Goal: Task Accomplishment & Management: Complete application form

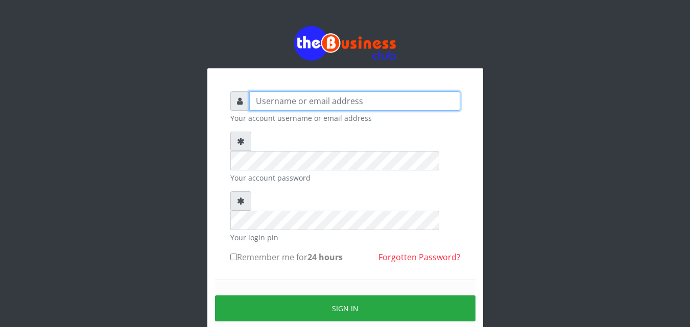
click at [308, 103] on input "text" at bounding box center [354, 100] width 211 height 19
click at [284, 101] on input "text" at bounding box center [354, 100] width 211 height 19
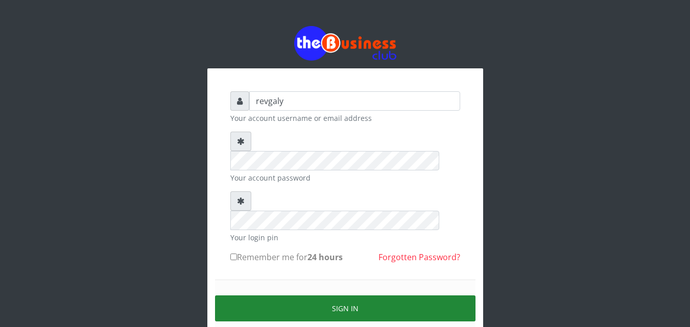
click at [312, 296] on button "Sign in" at bounding box center [345, 309] width 260 height 26
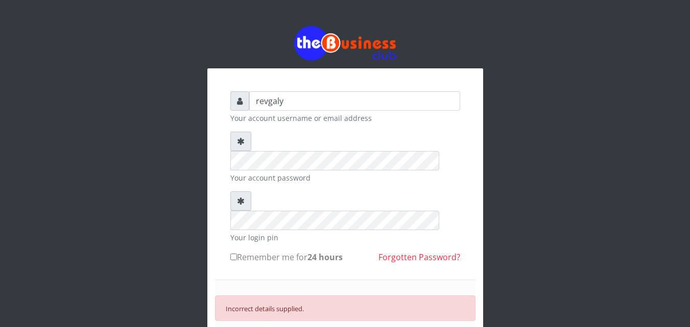
click at [291, 103] on input "revgaly" at bounding box center [354, 100] width 211 height 19
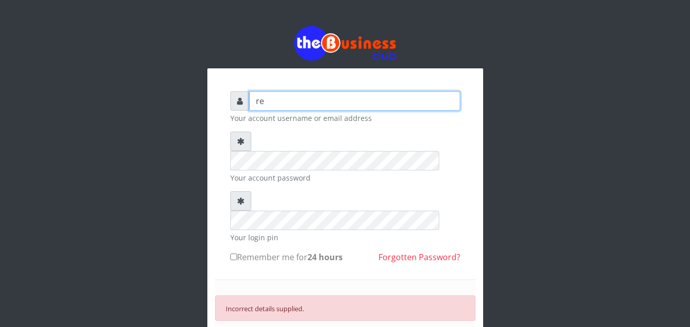
type input "r"
click at [291, 100] on input "galygarba" at bounding box center [354, 100] width 211 height 19
type input "g"
click at [264, 103] on input "R" at bounding box center [354, 100] width 211 height 19
click at [266, 100] on input "R" at bounding box center [354, 100] width 211 height 19
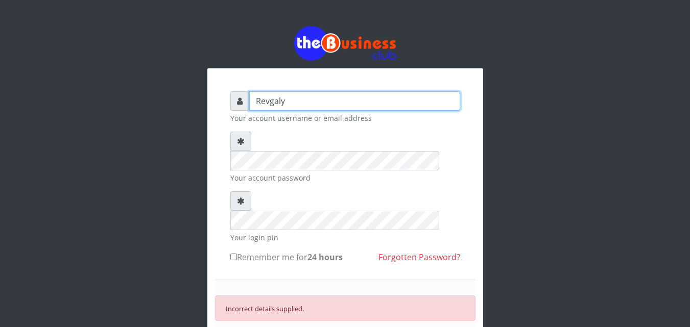
type input "Revgaly"
click at [236, 254] on input "Remember me for 24 hours" at bounding box center [233, 257] width 7 height 7
checkbox input "true"
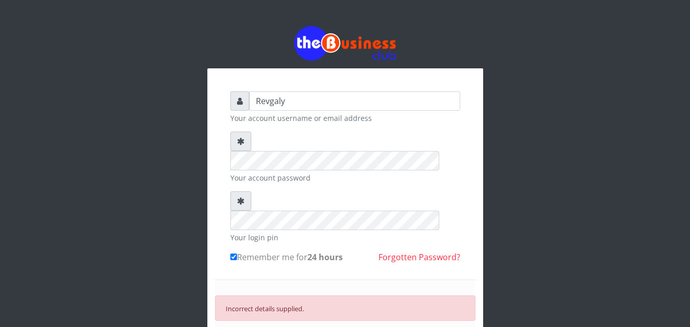
click at [289, 105] on input "Revgaly" at bounding box center [354, 100] width 211 height 19
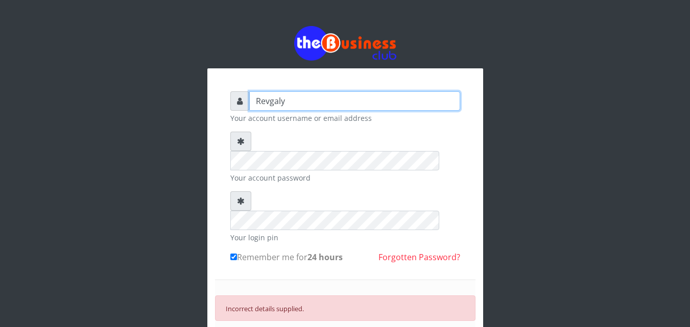
click at [292, 103] on input "Revgaly" at bounding box center [354, 100] width 211 height 19
type input "R"
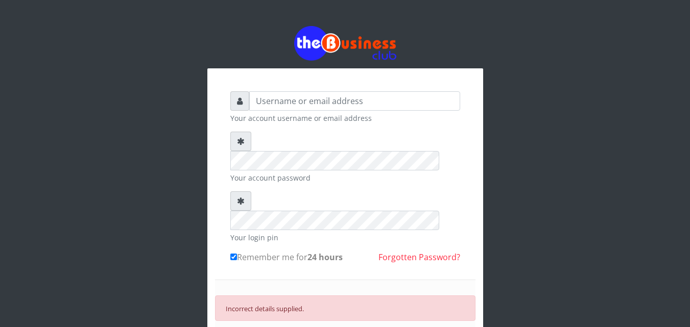
drag, startPoint x: 292, startPoint y: 103, endPoint x: 188, endPoint y: 89, distance: 105.1
click at [188, 89] on div "Your account username or email address Your account password Your login pin Rem…" at bounding box center [345, 220] width 582 height 440
click at [281, 100] on input "text" at bounding box center [354, 100] width 211 height 19
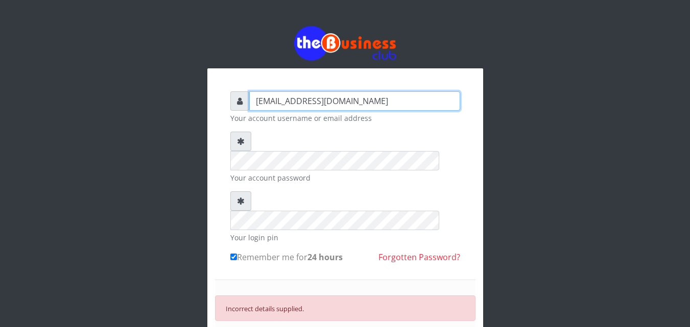
type input "[EMAIL_ADDRESS][DOMAIN_NAME]"
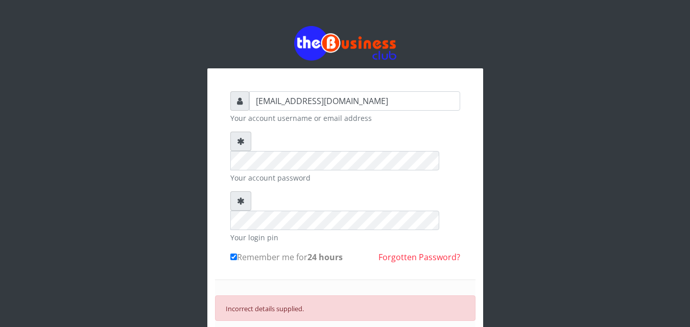
click at [426, 252] on link "Forgotten Password?" at bounding box center [419, 257] width 82 height 11
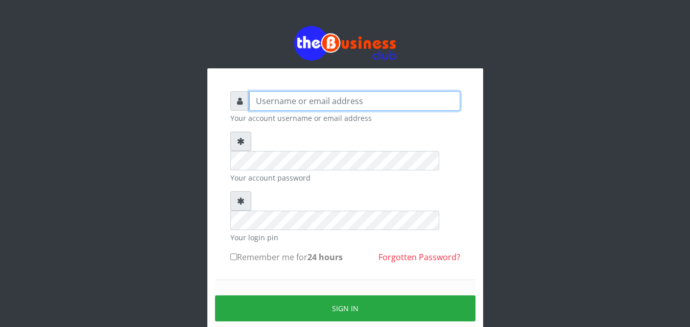
click at [323, 105] on input "text" at bounding box center [354, 100] width 211 height 19
click at [303, 103] on input "text" at bounding box center [354, 100] width 211 height 19
type input "r"
click at [261, 97] on input "text" at bounding box center [354, 100] width 211 height 19
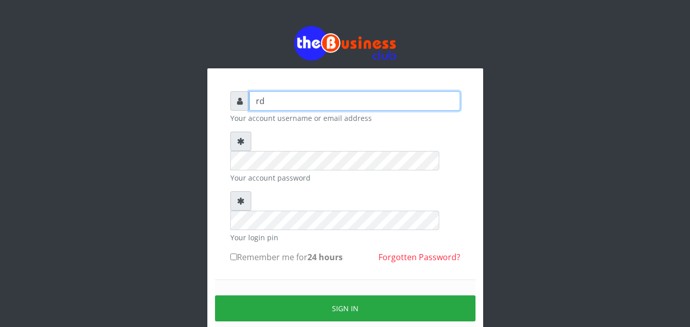
type input "r"
click at [261, 104] on input "text" at bounding box center [354, 100] width 211 height 19
type input "r"
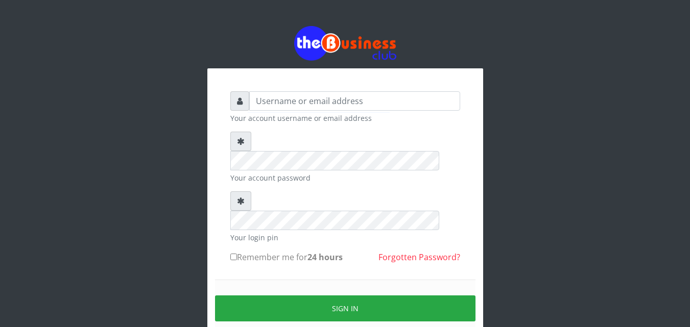
click at [552, 50] on div "Your account username or email address Your account password Your login pin Rem…" at bounding box center [345, 203] width 582 height 406
drag, startPoint x: 32, startPoint y: 0, endPoint x: 496, endPoint y: 155, distance: 489.3
click at [496, 155] on div "Your account username or email address Your account password Your login pin Rem…" at bounding box center [345, 203] width 582 height 406
click at [292, 104] on input "text" at bounding box center [354, 100] width 211 height 19
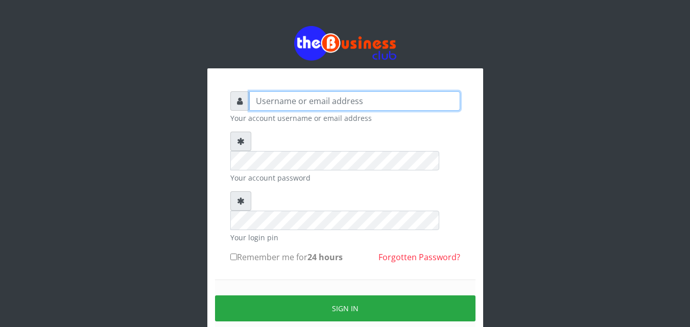
click at [292, 104] on input "text" at bounding box center [354, 100] width 211 height 19
click at [269, 124] on form "Your account username or email address Your account password Your login pin Rem…" at bounding box center [345, 226] width 230 height 271
click at [259, 100] on input "text" at bounding box center [354, 100] width 211 height 19
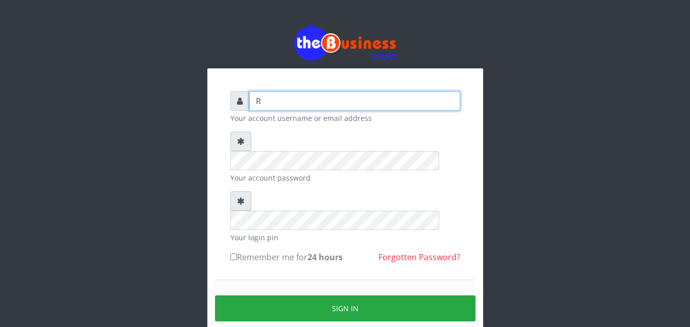
click at [261, 103] on input "R" at bounding box center [354, 100] width 211 height 19
drag, startPoint x: 250, startPoint y: 72, endPoint x: 210, endPoint y: 44, distance: 48.4
click at [210, 44] on div at bounding box center [345, 43] width 276 height 34
click at [260, 101] on input "R" at bounding box center [354, 100] width 211 height 19
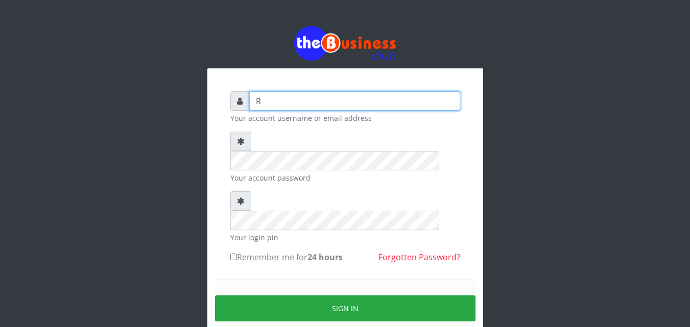
click at [262, 102] on input "R" at bounding box center [354, 100] width 211 height 19
type input "R"
click at [262, 100] on input "R" at bounding box center [354, 100] width 211 height 19
type input "R"
type input "G"
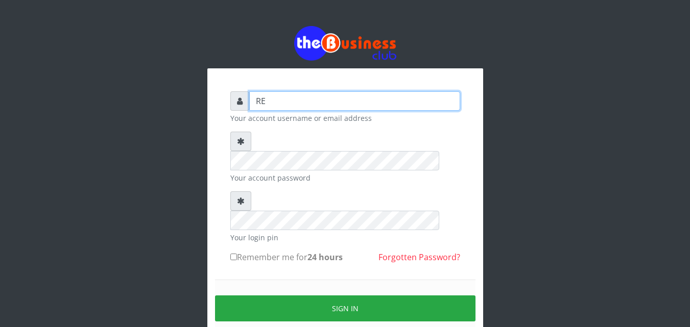
type input "R"
